Goal: Information Seeking & Learning: Find specific page/section

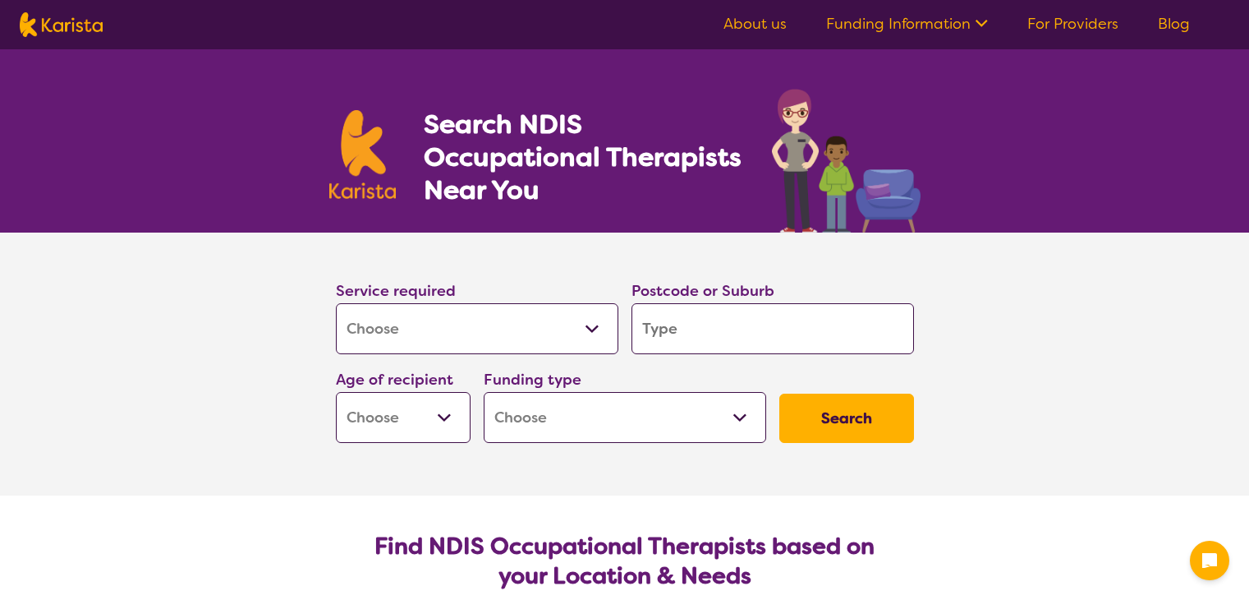
select select "[MEDICAL_DATA]"
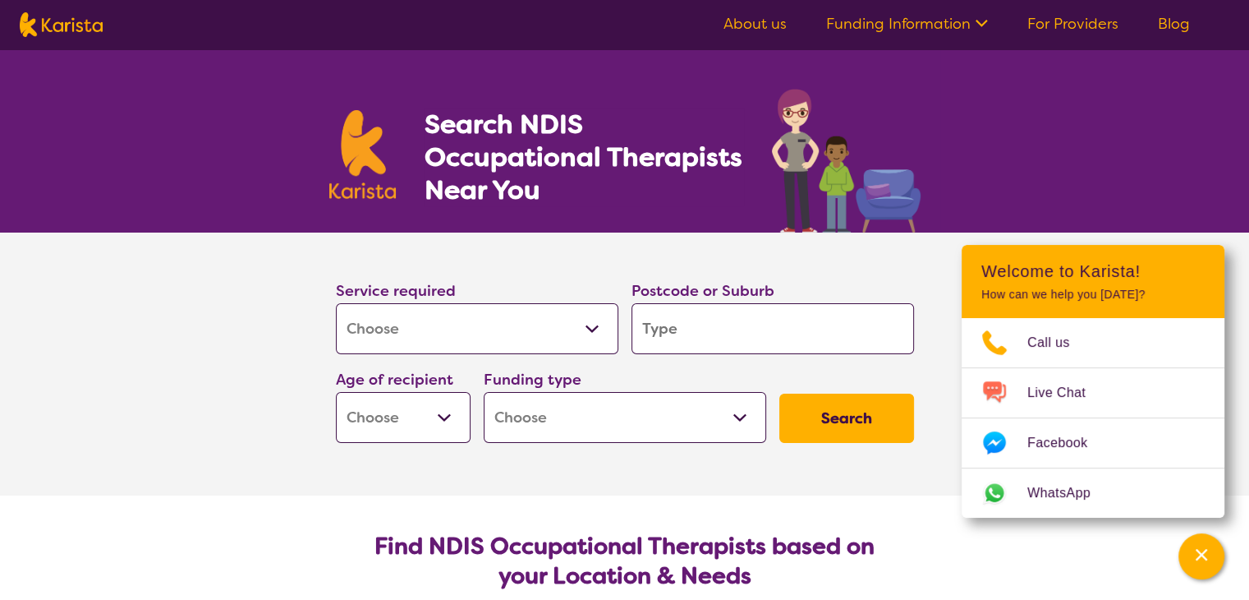
click at [691, 336] on input "search" at bounding box center [773, 328] width 283 height 51
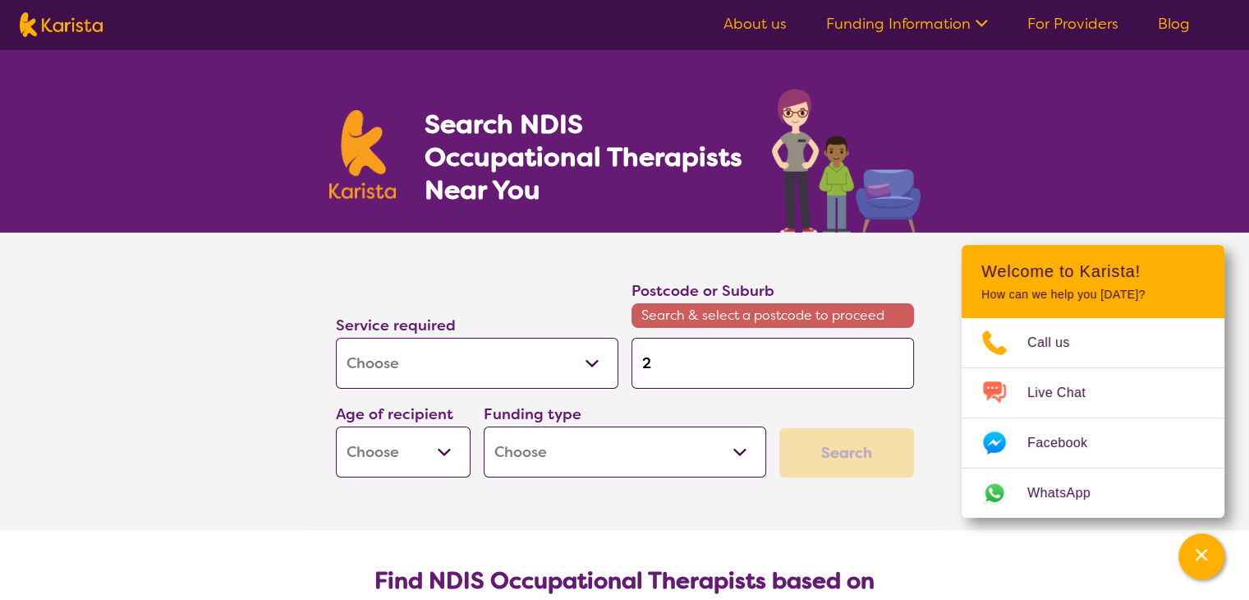
type input "2"
type input "22"
type input "225"
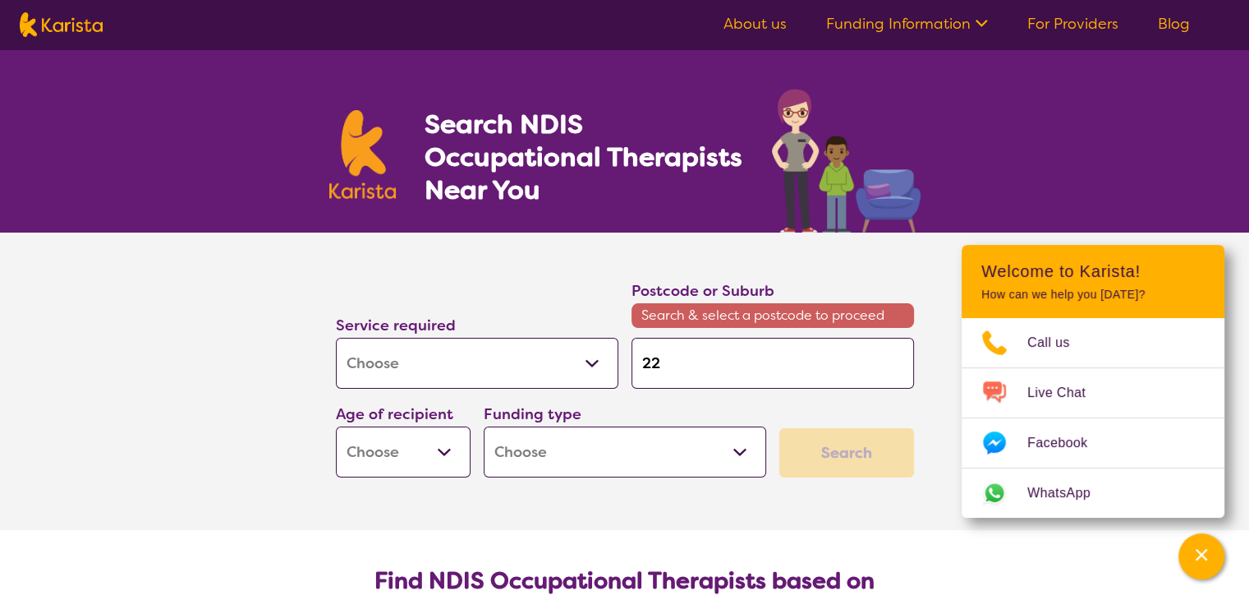
type input "225"
type input "2250"
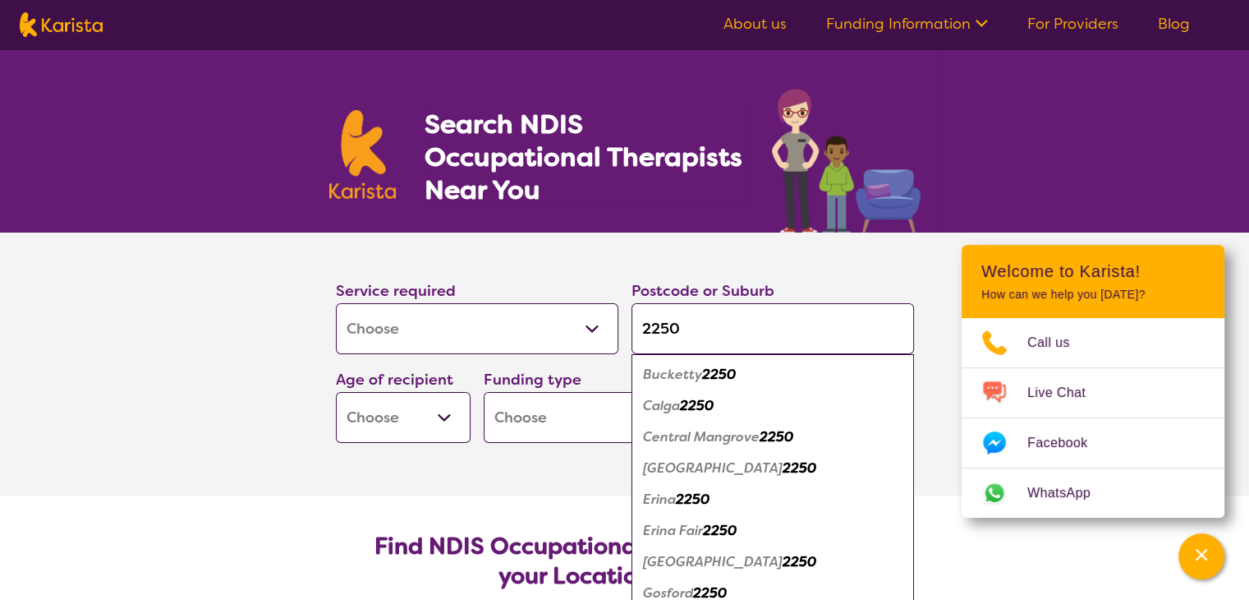
type input "2250"
click at [779, 393] on button "Search" at bounding box center [846, 417] width 135 height 49
